Goal: Obtain resource: Download file/media

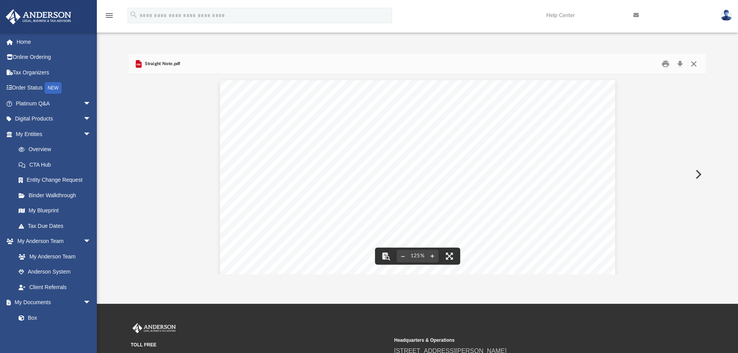
click at [689, 65] on button "Close" at bounding box center [694, 64] width 14 height 12
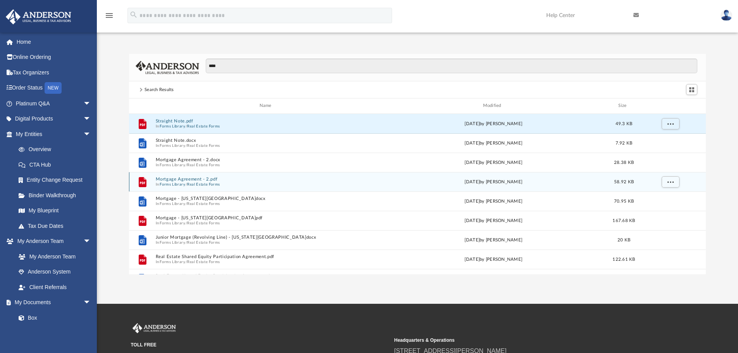
click at [188, 179] on button "Mortgage Agreement - 2.pdf" at bounding box center [266, 179] width 223 height 5
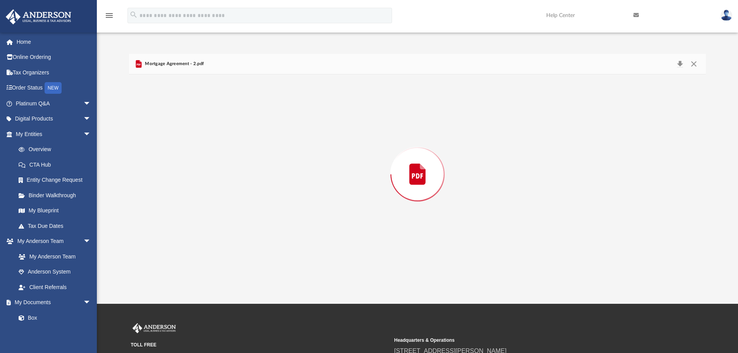
click at [188, 179] on div "Preview" at bounding box center [417, 174] width 577 height 200
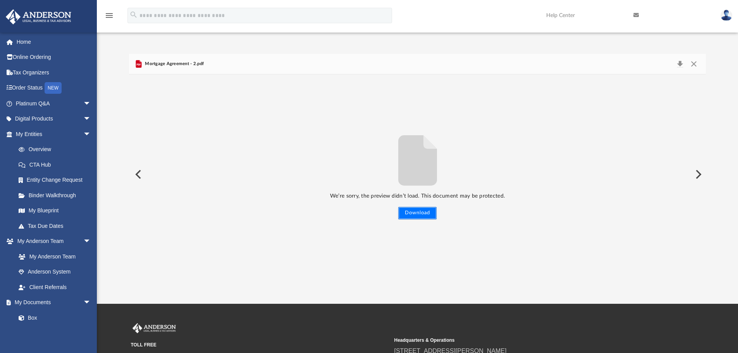
click at [421, 212] on button "Download" at bounding box center [417, 213] width 38 height 12
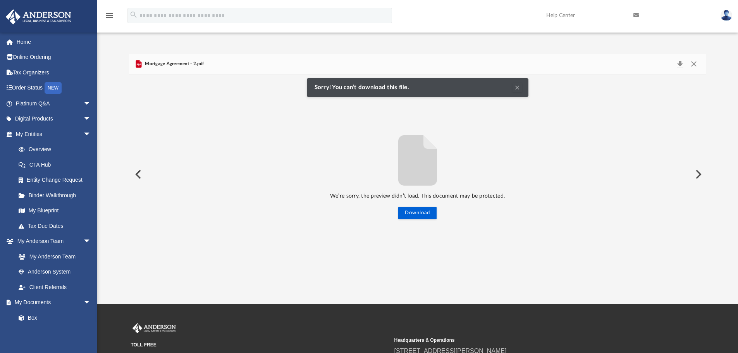
click at [516, 86] on button "Clear Notification" at bounding box center [517, 87] width 9 height 9
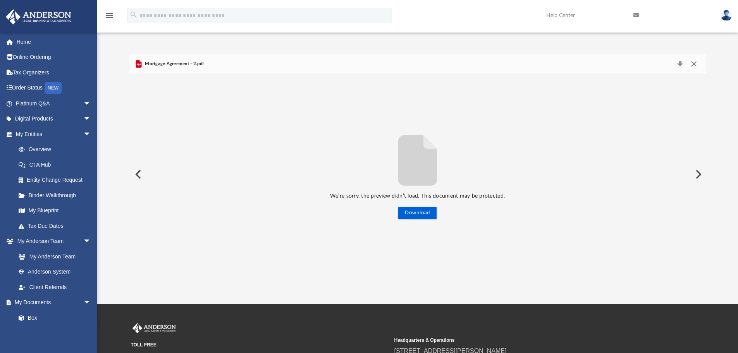
click at [693, 64] on button "Close" at bounding box center [694, 64] width 14 height 11
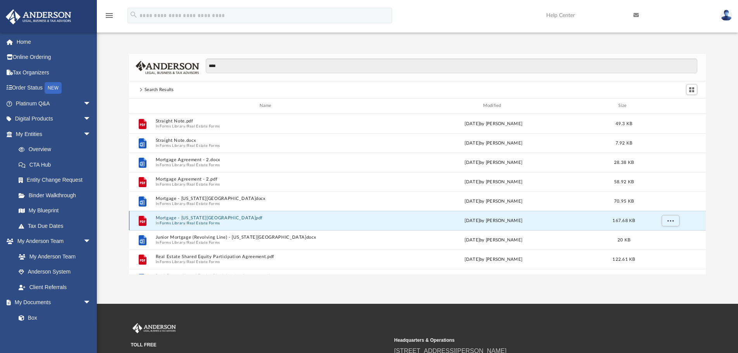
click at [182, 218] on button "Mortgage - [US_STATE][GEOGRAPHIC_DATA]pdf" at bounding box center [266, 217] width 223 height 5
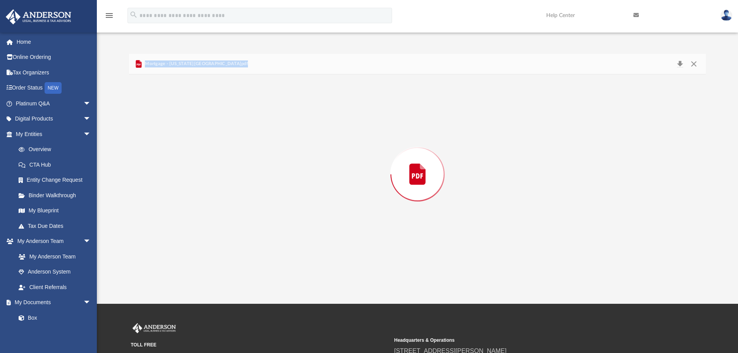
click at [182, 218] on div "Preview" at bounding box center [417, 174] width 577 height 200
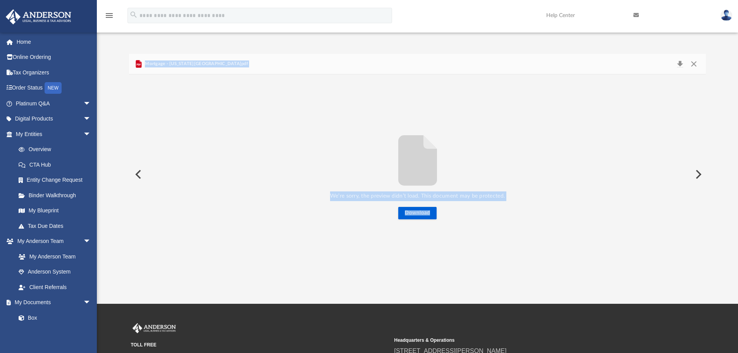
click at [538, 157] on div "We’re sorry, the preview didn’t load. This document may be protected. Download" at bounding box center [417, 174] width 577 height 90
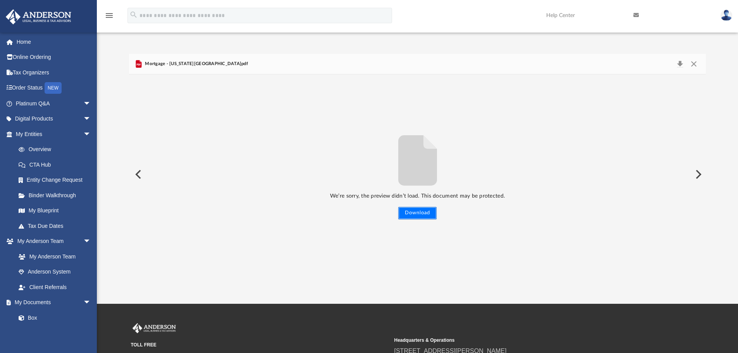
click at [410, 215] on button "Download" at bounding box center [417, 213] width 38 height 12
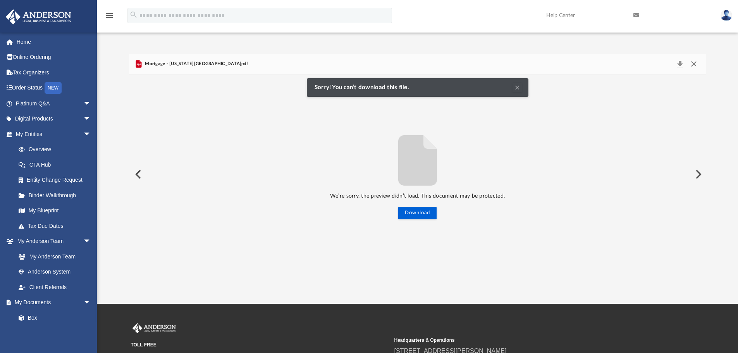
click at [693, 62] on button "Close" at bounding box center [694, 64] width 14 height 11
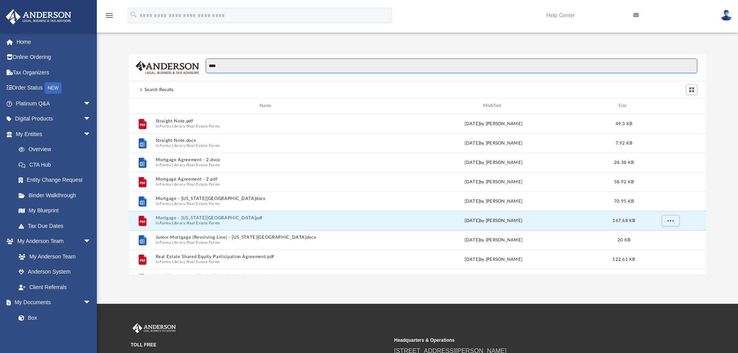
click at [230, 64] on input "****" at bounding box center [452, 66] width 492 height 15
type input "**********"
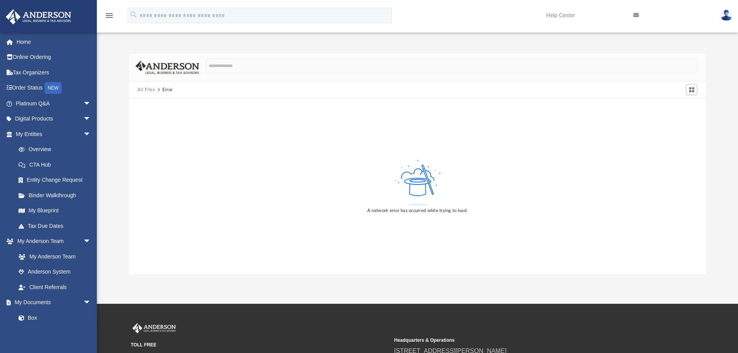
click at [145, 90] on button "All Files" at bounding box center [147, 89] width 18 height 7
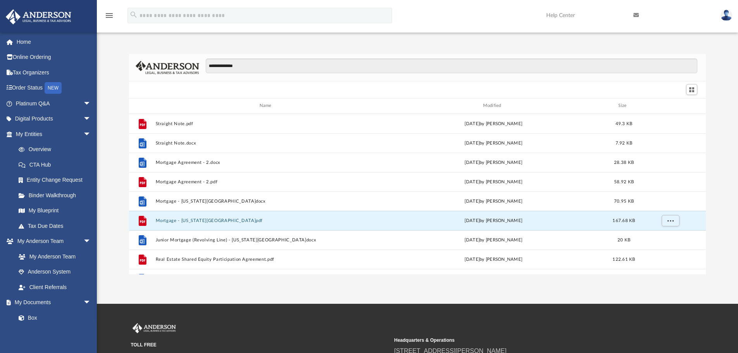
scroll to position [171, 571]
click at [83, 117] on span "arrow_drop_down" at bounding box center [91, 119] width 16 height 16
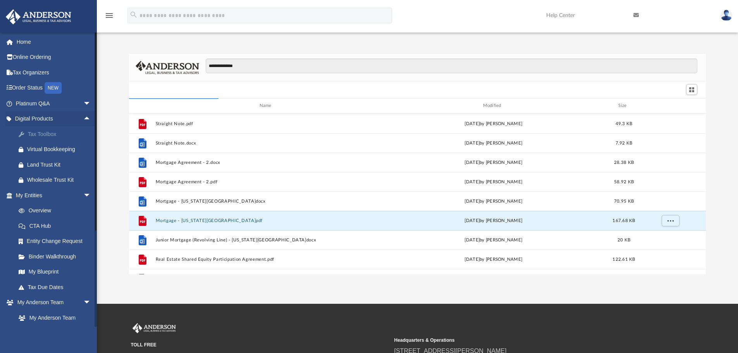
click at [39, 135] on div "Tax Toolbox" at bounding box center [60, 134] width 66 height 10
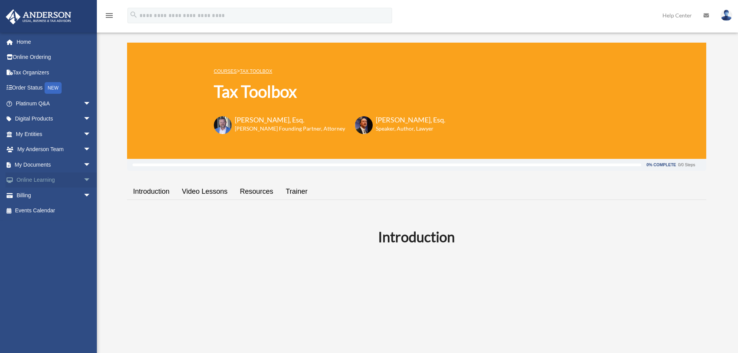
click at [83, 178] on span "arrow_drop_down" at bounding box center [91, 180] width 16 height 16
click at [83, 164] on span "arrow_drop_down" at bounding box center [91, 165] width 16 height 16
click at [49, 209] on link "Forms Library" at bounding box center [57, 211] width 92 height 16
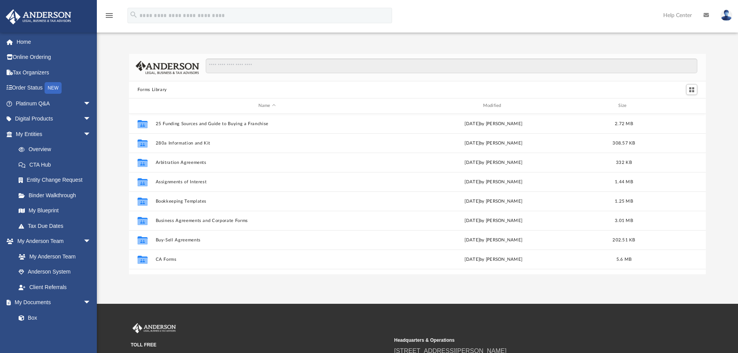
scroll to position [171, 571]
click at [283, 64] on input "Search files and folders" at bounding box center [452, 66] width 492 height 15
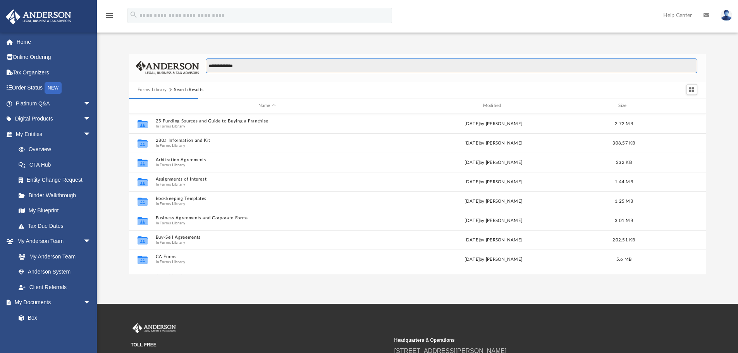
type input "**********"
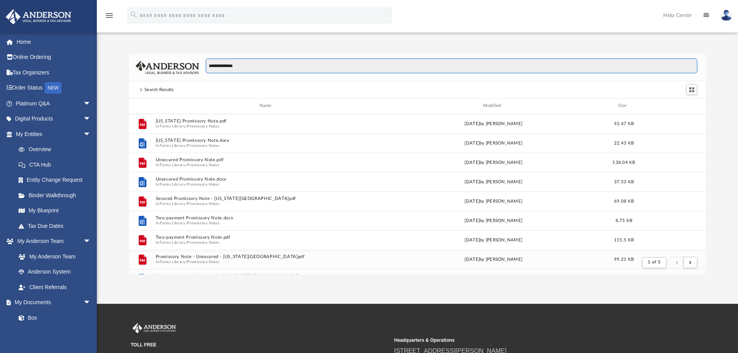
scroll to position [146, 571]
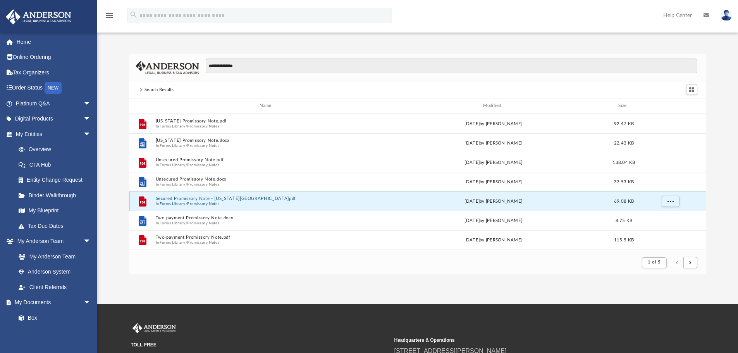
click at [188, 198] on button "Secured Promissory Note - [US_STATE][GEOGRAPHIC_DATA]pdf" at bounding box center [266, 198] width 223 height 5
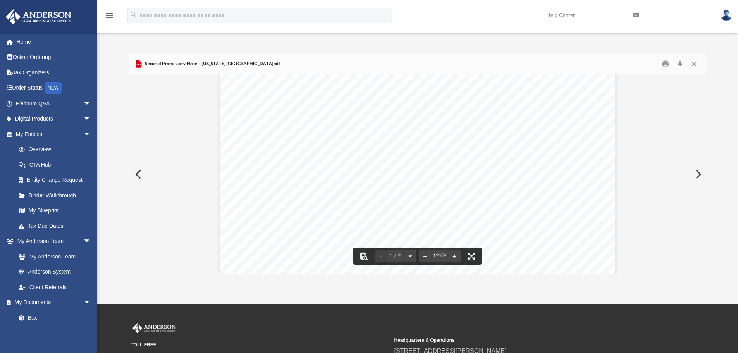
scroll to position [39, 0]
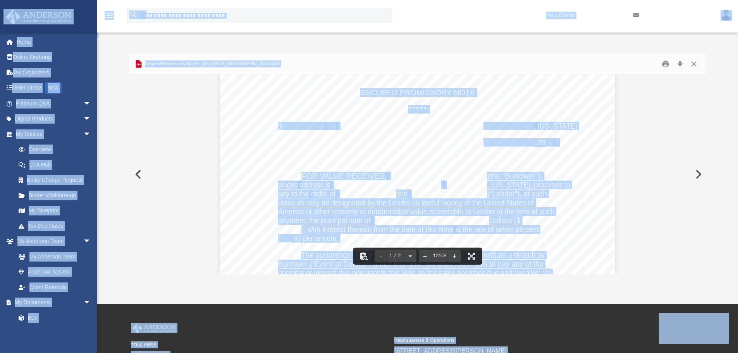
click at [483, 131] on div "Secured Promissory Note -­‐ 1 SECURED PROMISSORY NOTE ***** $___________ ___ __…" at bounding box center [417, 297] width 395 height 512
click at [346, 91] on div "Secured Promissory Note -­‐ 1 SECURED PROMISSORY NOTE ***** $___________ ___ __…" at bounding box center [417, 297] width 395 height 512
click at [361, 92] on span "SECURED PROMISSORY NOTE" at bounding box center [417, 93] width 115 height 8
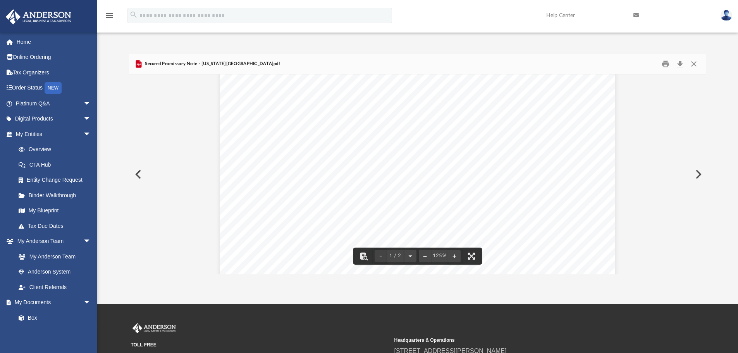
drag, startPoint x: 356, startPoint y: 92, endPoint x: 397, endPoint y: 105, distance: 42.8
click at [397, 105] on div "Secured Promissory Note -­‐ 1 SECURED PROMISSORY NOTE ***** $___________ ___ __…" at bounding box center [417, 297] width 395 height 512
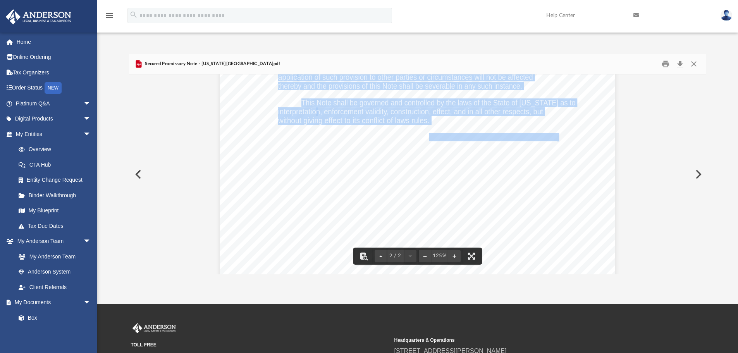
scroll to position [808, 0]
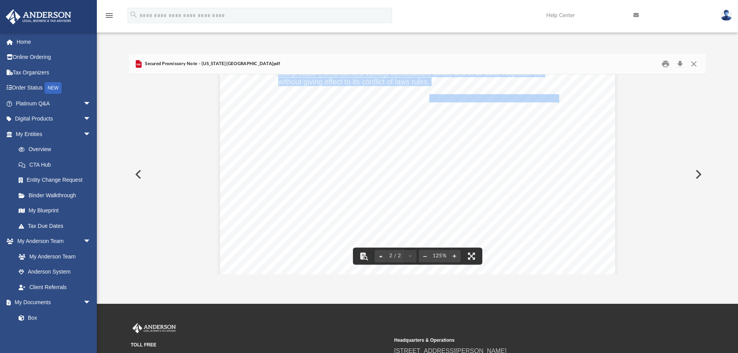
drag, startPoint x: 358, startPoint y: 92, endPoint x: 543, endPoint y: 133, distance: 189.4
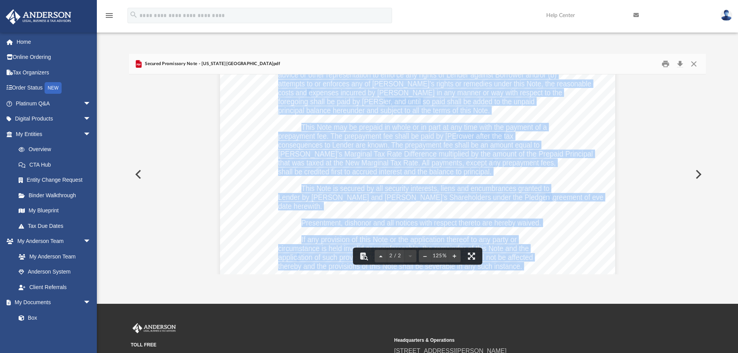
scroll to position [575, 0]
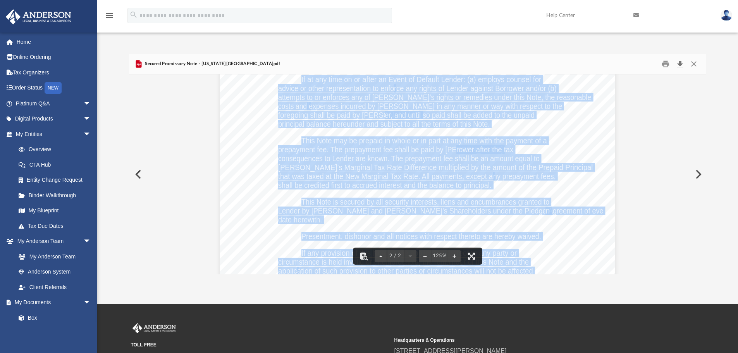
click at [679, 64] on button "Download" at bounding box center [680, 64] width 14 height 12
click at [693, 65] on button "Close" at bounding box center [694, 64] width 14 height 12
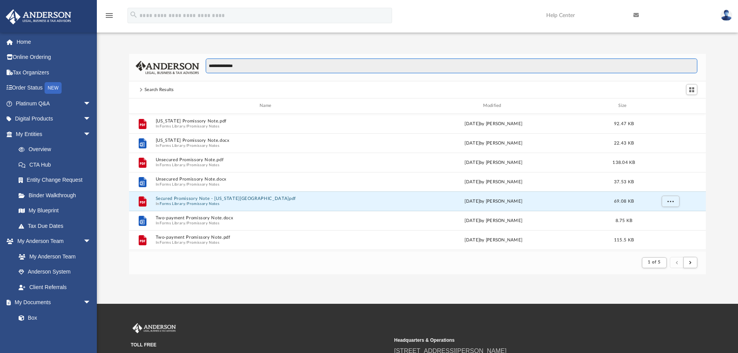
click at [247, 69] on input "**********" at bounding box center [452, 66] width 492 height 15
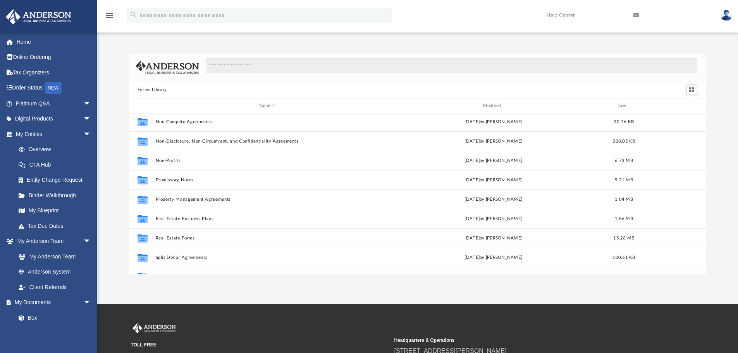
scroll to position [421, 0]
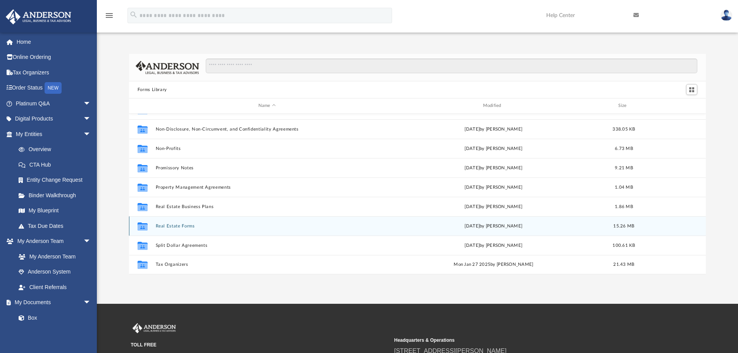
click at [169, 227] on button "Real Estate Forms" at bounding box center [266, 226] width 223 height 5
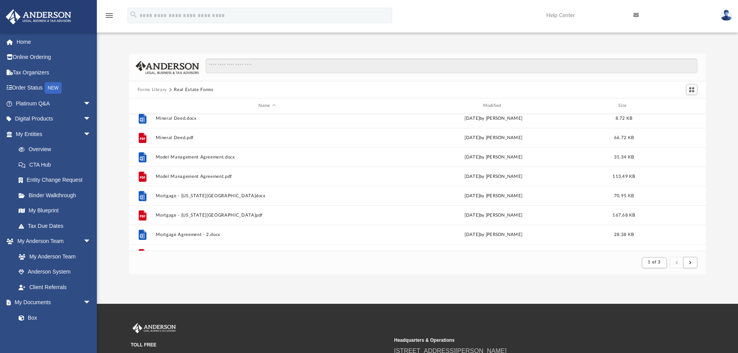
scroll to position [775, 0]
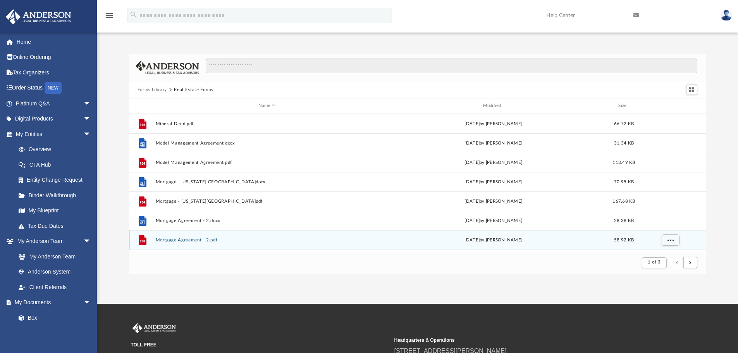
click at [181, 240] on button "Mortgage Agreement - 2.pdf" at bounding box center [266, 240] width 223 height 5
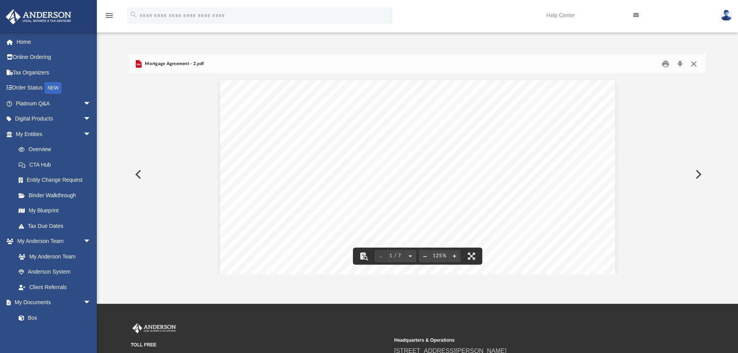
click at [691, 62] on button "Close" at bounding box center [694, 64] width 14 height 12
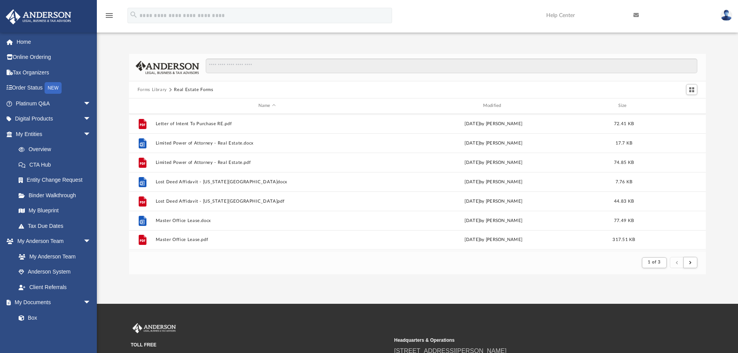
scroll to position [426, 0]
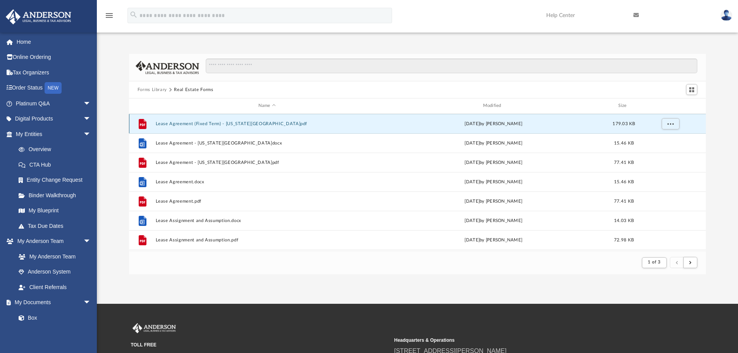
click at [183, 124] on button "Lease Agreement (Fixed Term) - [US_STATE][GEOGRAPHIC_DATA]pdf" at bounding box center [266, 123] width 223 height 5
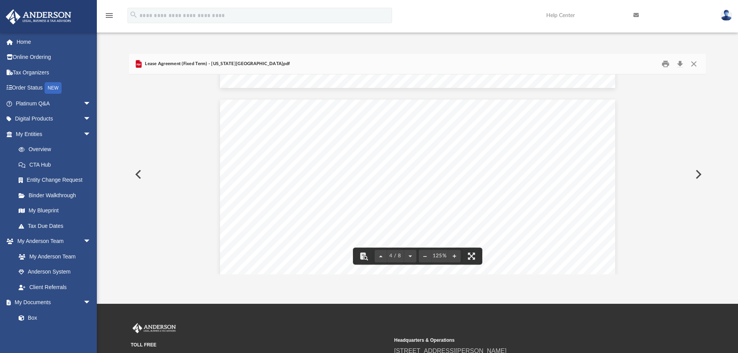
scroll to position [1860, 0]
drag, startPoint x: 702, startPoint y: 167, endPoint x: 706, endPoint y: 248, distance: 81.5
click at [706, 248] on div "Residential Lease Agreement, Page 1 [US_STATE] RESIDENTIAL LEASE AGREEMENT This…" at bounding box center [417, 174] width 577 height 200
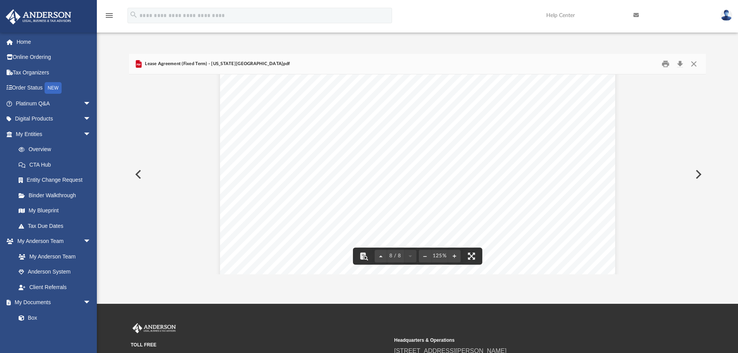
scroll to position [3746, 0]
click at [693, 64] on button "Close" at bounding box center [694, 64] width 14 height 12
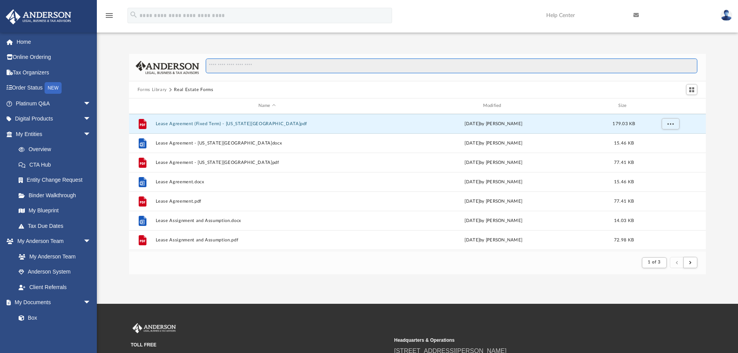
click at [309, 70] on input "Search files and folders" at bounding box center [452, 66] width 492 height 15
type input "*********"
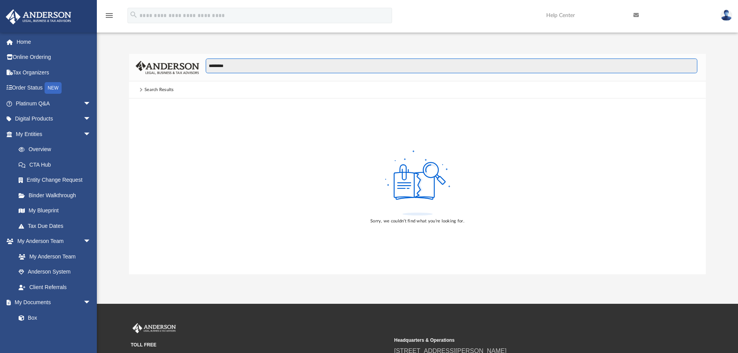
drag, startPoint x: 233, startPoint y: 65, endPoint x: 128, endPoint y: 59, distance: 104.4
click at [130, 59] on div "*********" at bounding box center [417, 68] width 577 height 28
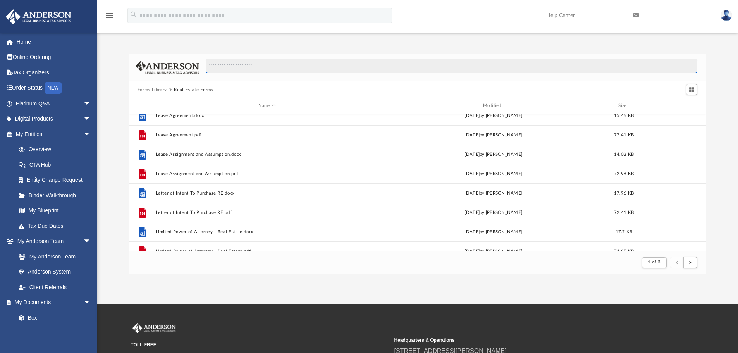
scroll to position [503, 0]
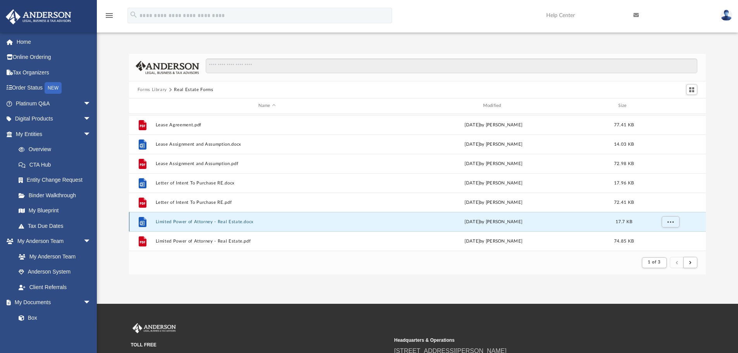
click at [205, 222] on button "Limited Power of Attorney - Real Estate.docx" at bounding box center [266, 221] width 223 height 5
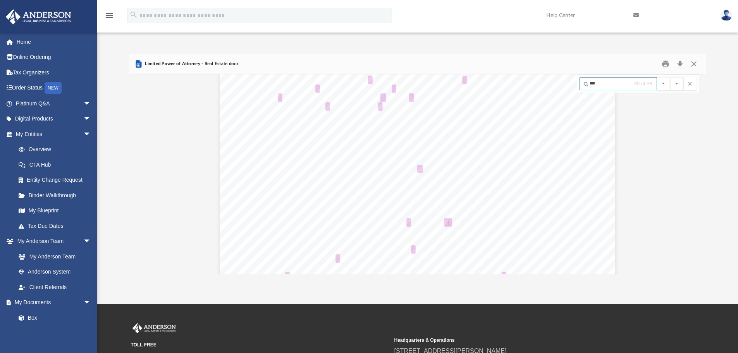
scroll to position [726, 0]
type input "***"
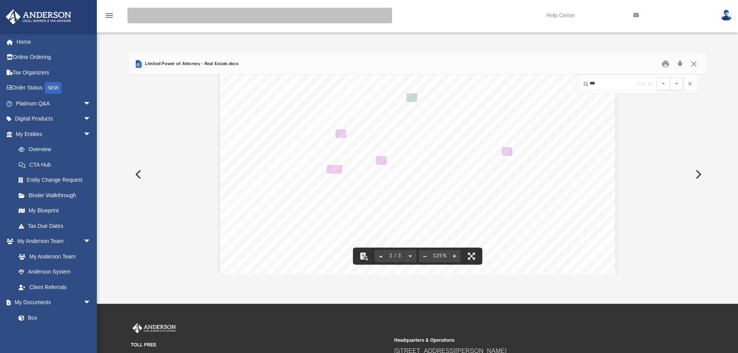
click at [150, 17] on input "search" at bounding box center [260, 16] width 265 height 16
type input "********"
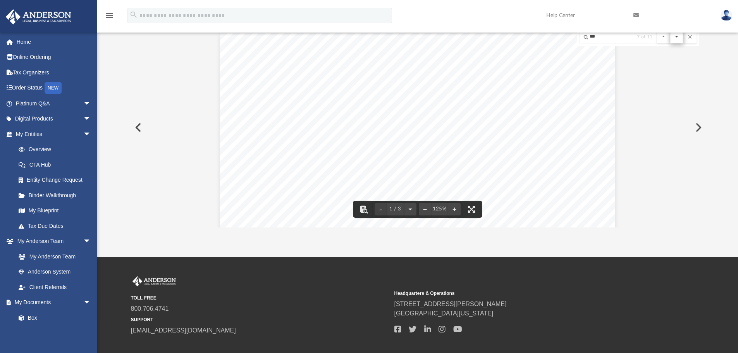
scroll to position [0, 0]
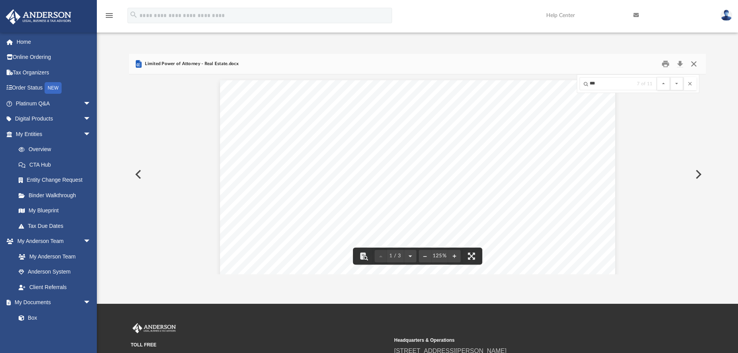
click at [693, 62] on button "Close" at bounding box center [694, 64] width 14 height 12
